Goal: Information Seeking & Learning: Learn about a topic

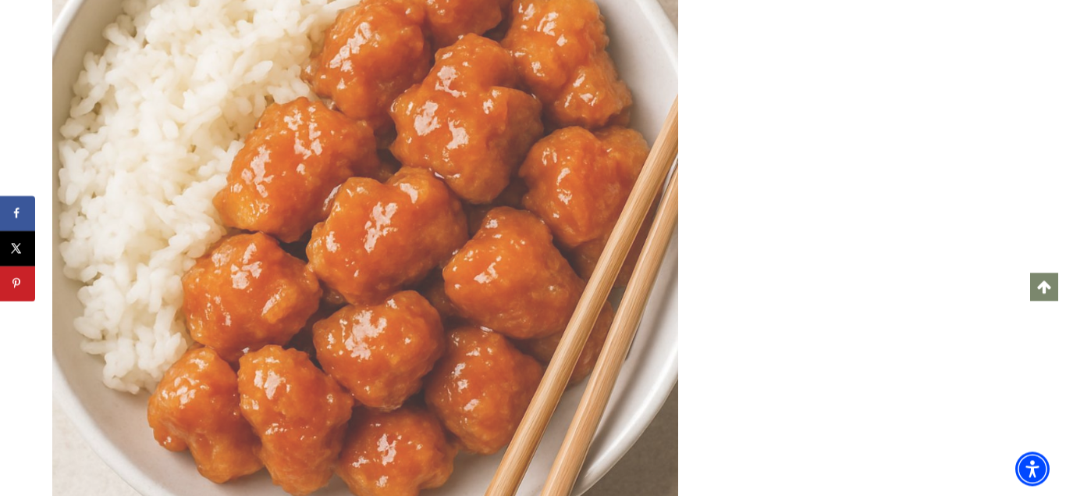
scroll to position [6105, 0]
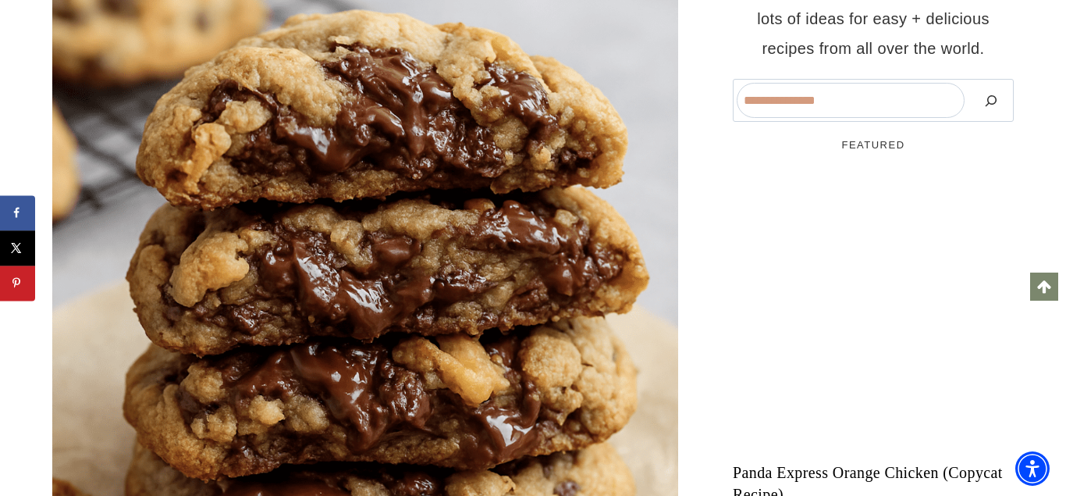
scroll to position [955, 0]
